Goal: Navigation & Orientation: Understand site structure

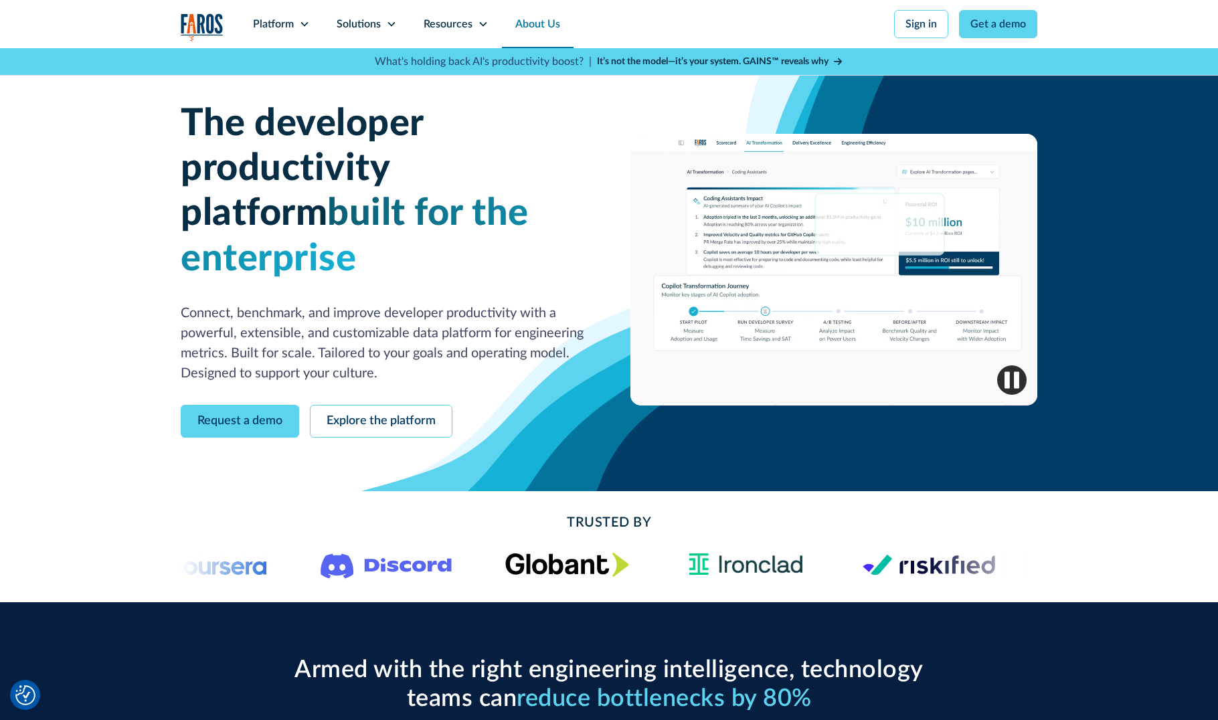
click at [559, 27] on link "About Us" at bounding box center [538, 24] width 72 height 48
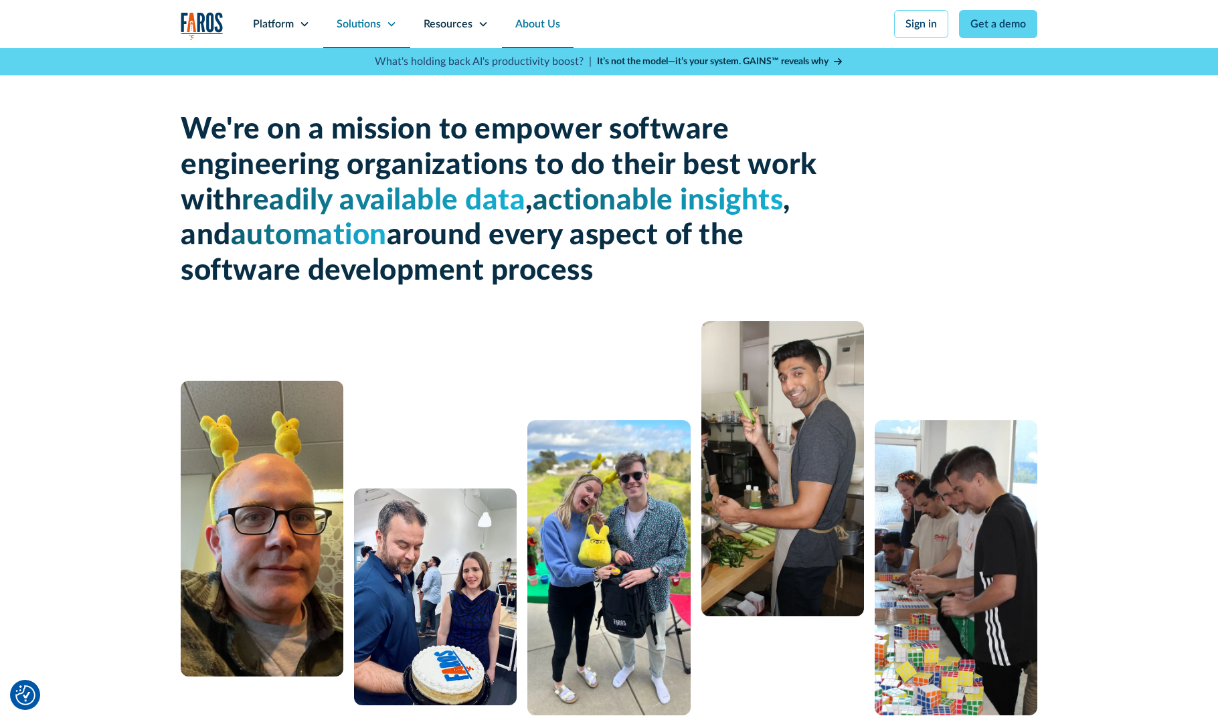
click at [388, 26] on icon at bounding box center [391, 24] width 11 height 11
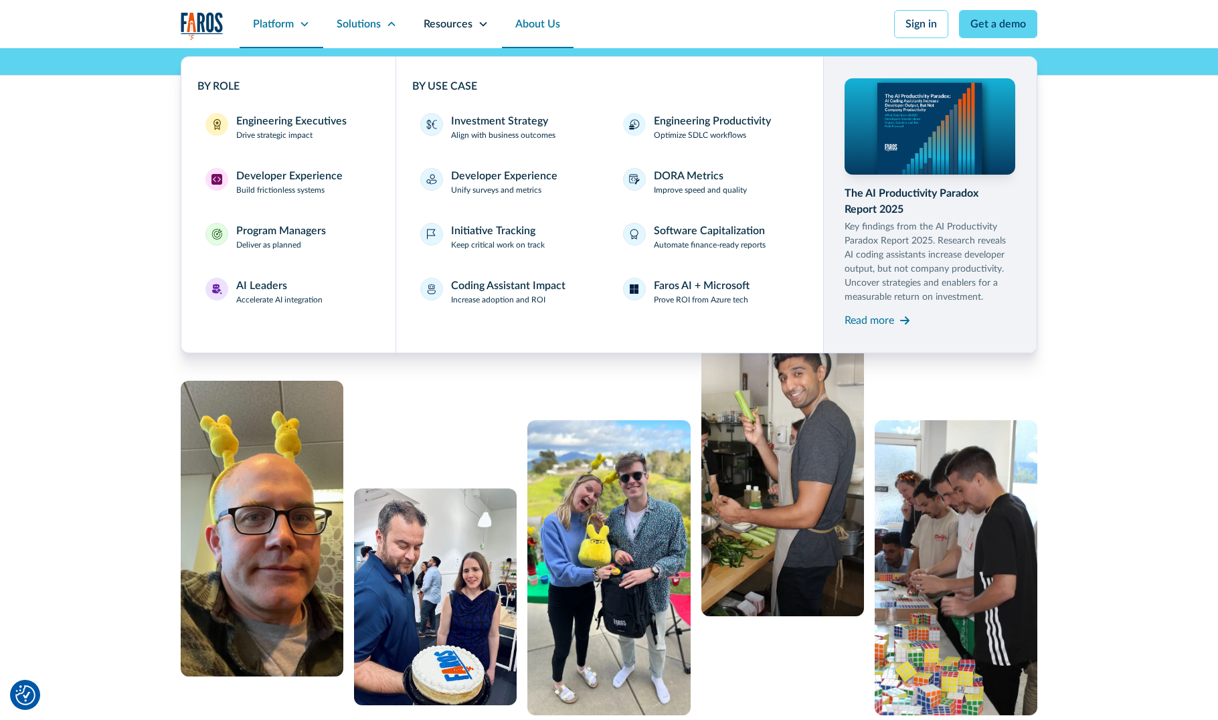
click at [294, 28] on div "Platform" at bounding box center [282, 24] width 84 height 48
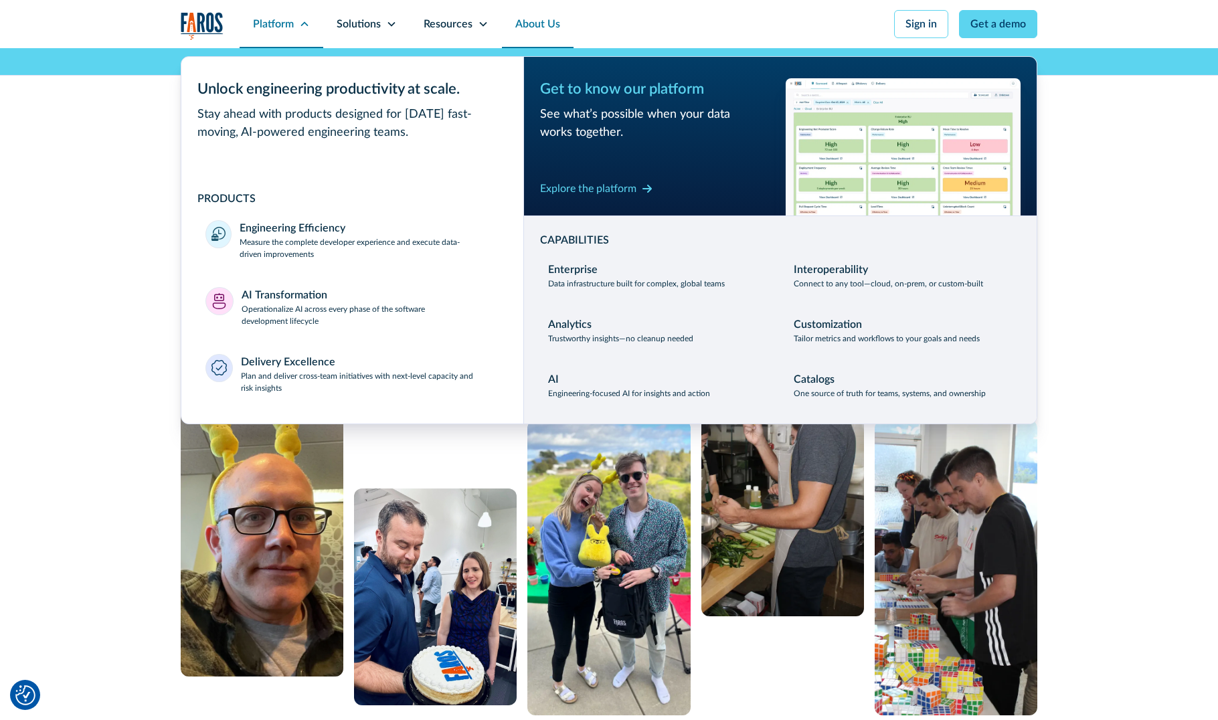
click at [303, 26] on icon at bounding box center [304, 24] width 11 height 11
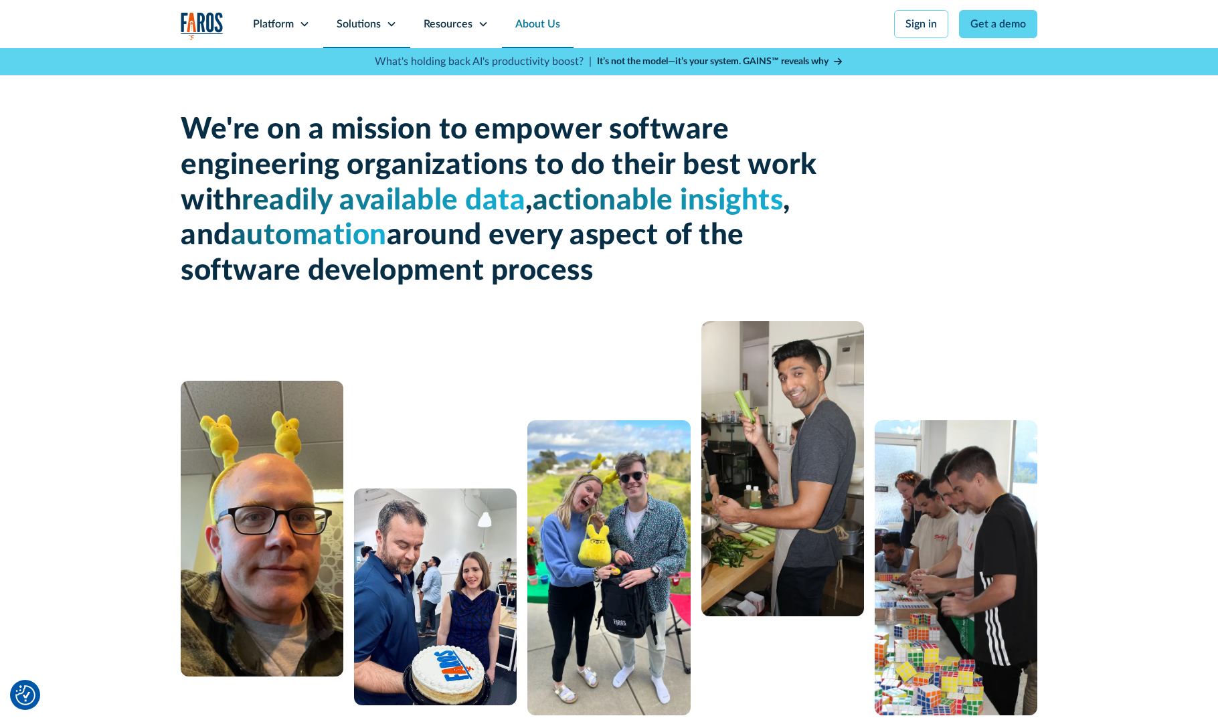
click at [394, 28] on icon at bounding box center [391, 24] width 11 height 11
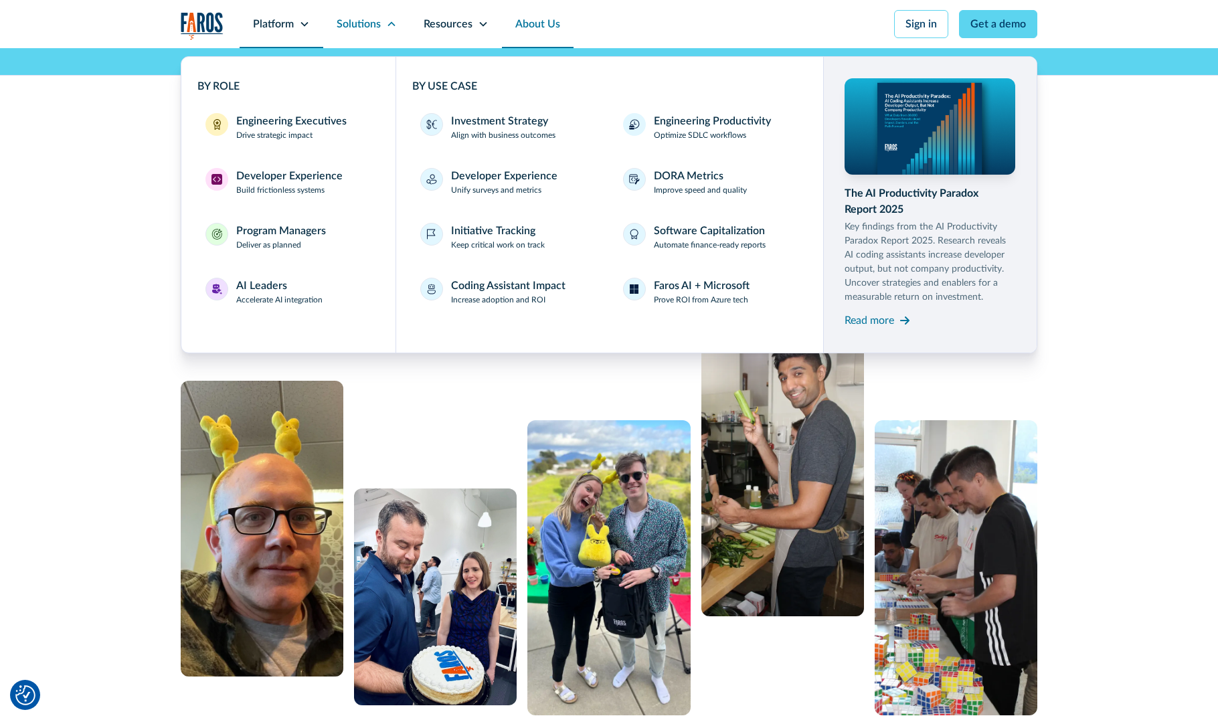
click at [263, 22] on div "Platform" at bounding box center [273, 24] width 41 height 16
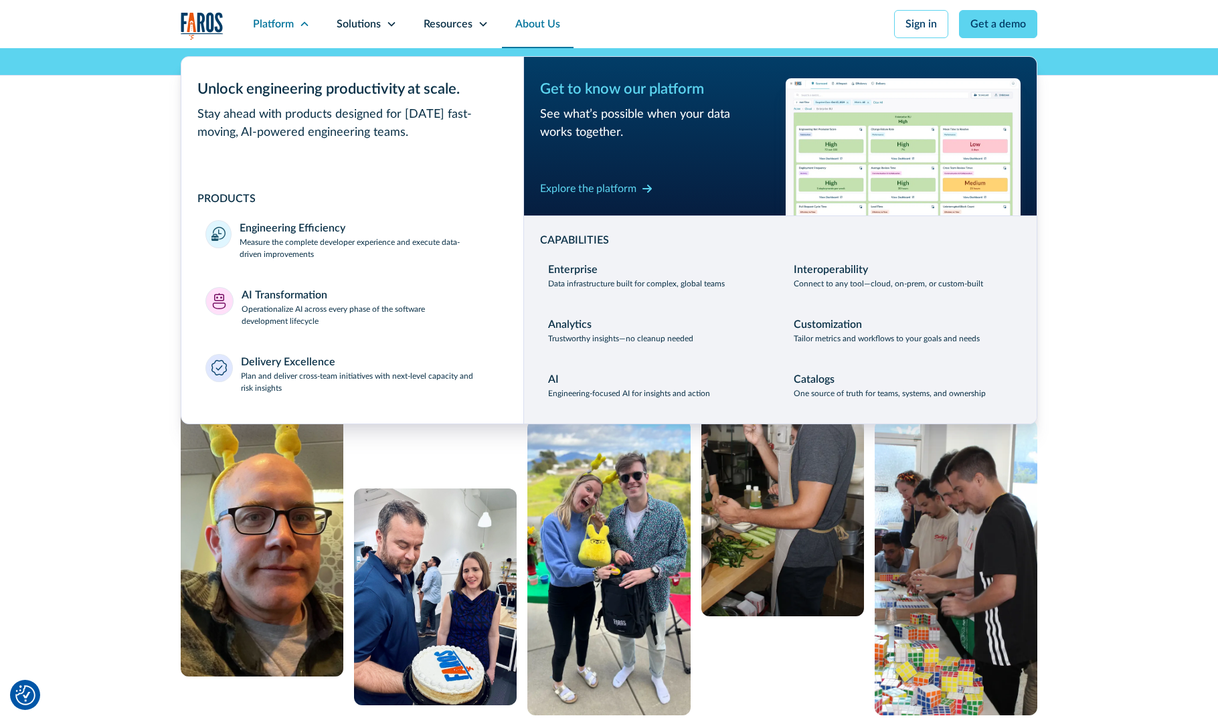
click at [210, 23] on img "home" at bounding box center [202, 25] width 43 height 27
